Goal: Find specific page/section: Find specific page/section

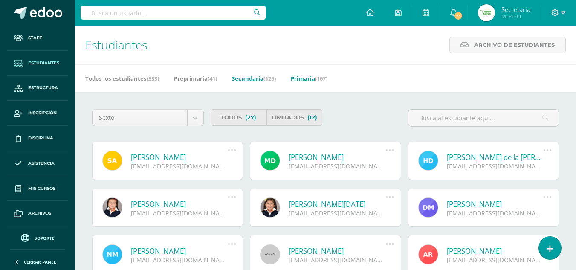
click at [258, 79] on link "Secundaria (125)" at bounding box center [254, 79] width 44 height 14
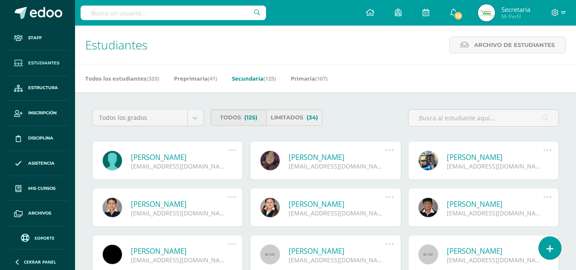
click at [289, 119] on link "Limitados (34)" at bounding box center [295, 117] width 56 height 17
click at [293, 115] on link "Limitados (34)" at bounding box center [295, 117] width 56 height 17
click at [426, 117] on input "text" at bounding box center [484, 118] width 150 height 17
click at [429, 117] on input "text" at bounding box center [484, 118] width 150 height 17
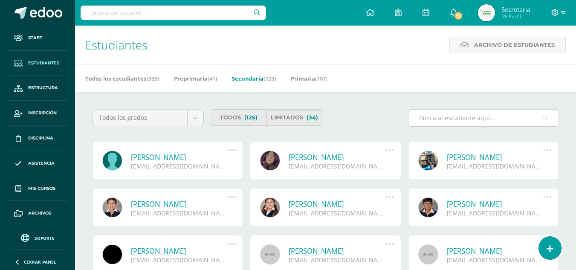
click at [425, 117] on input "text" at bounding box center [484, 118] width 150 height 17
click at [250, 189] on div "Stephany Gabriela Barrios Villavicencio stephanybarrios@colegiovalles.com Desha…" at bounding box center [325, 208] width 151 height 38
click at [247, 210] on div "Stephany Gabriela Barrios Villavicencio stephanybarrios@colegiovalles.com Desha…" at bounding box center [326, 212] width 158 height 47
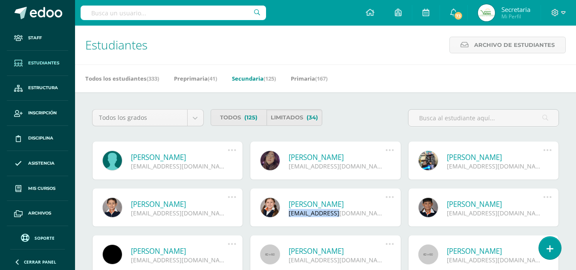
click at [247, 210] on div "Stephany Gabriela Barrios Villavicencio stephanybarrios@colegiovalles.com Desha…" at bounding box center [326, 212] width 158 height 47
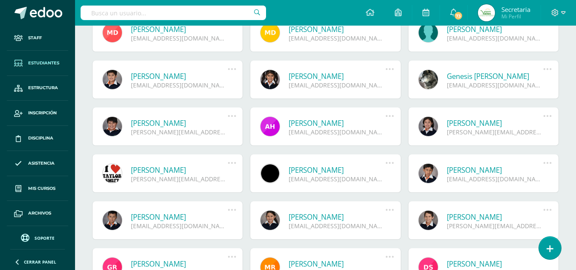
scroll to position [286, 0]
